Goal: Information Seeking & Learning: Learn about a topic

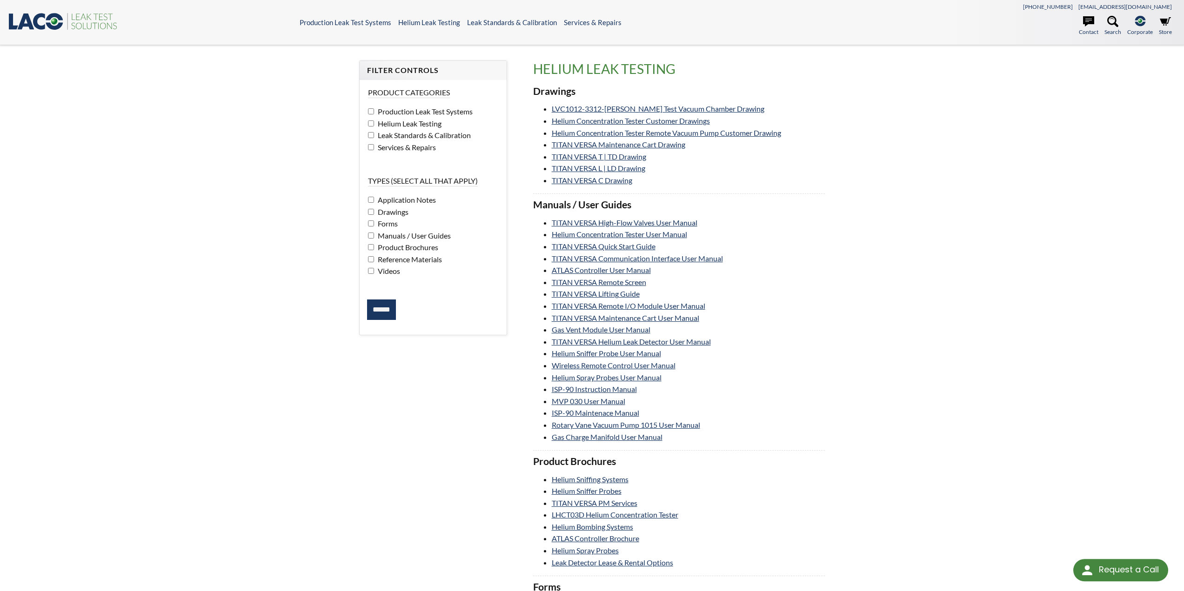
select select "Language Translate Widget"
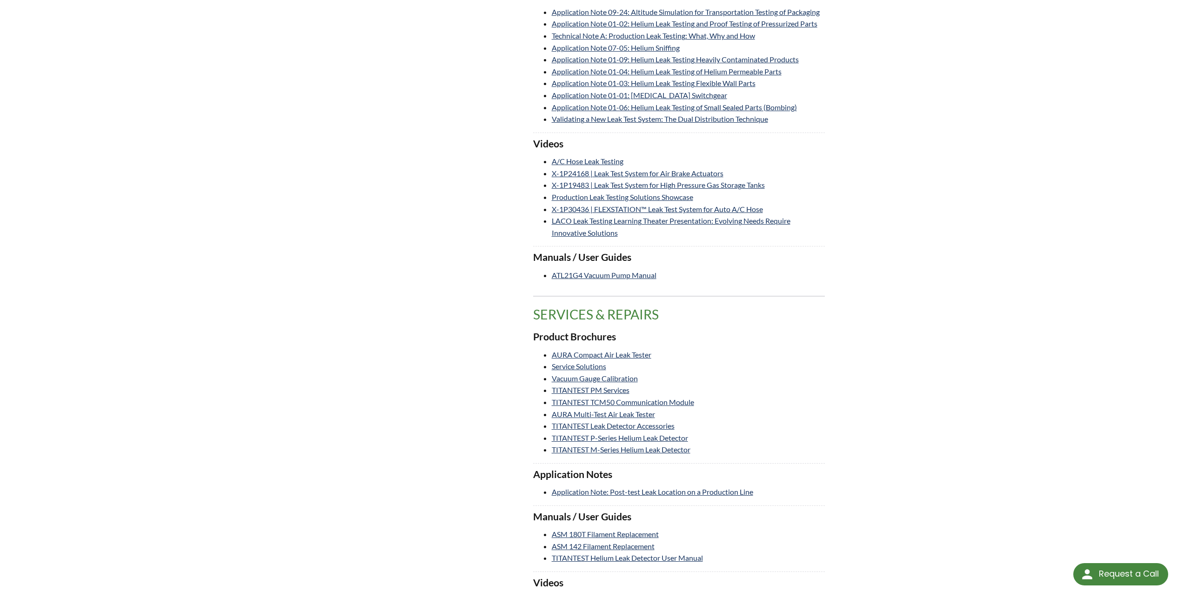
scroll to position [1540, 0]
